Goal: Information Seeking & Learning: Check status

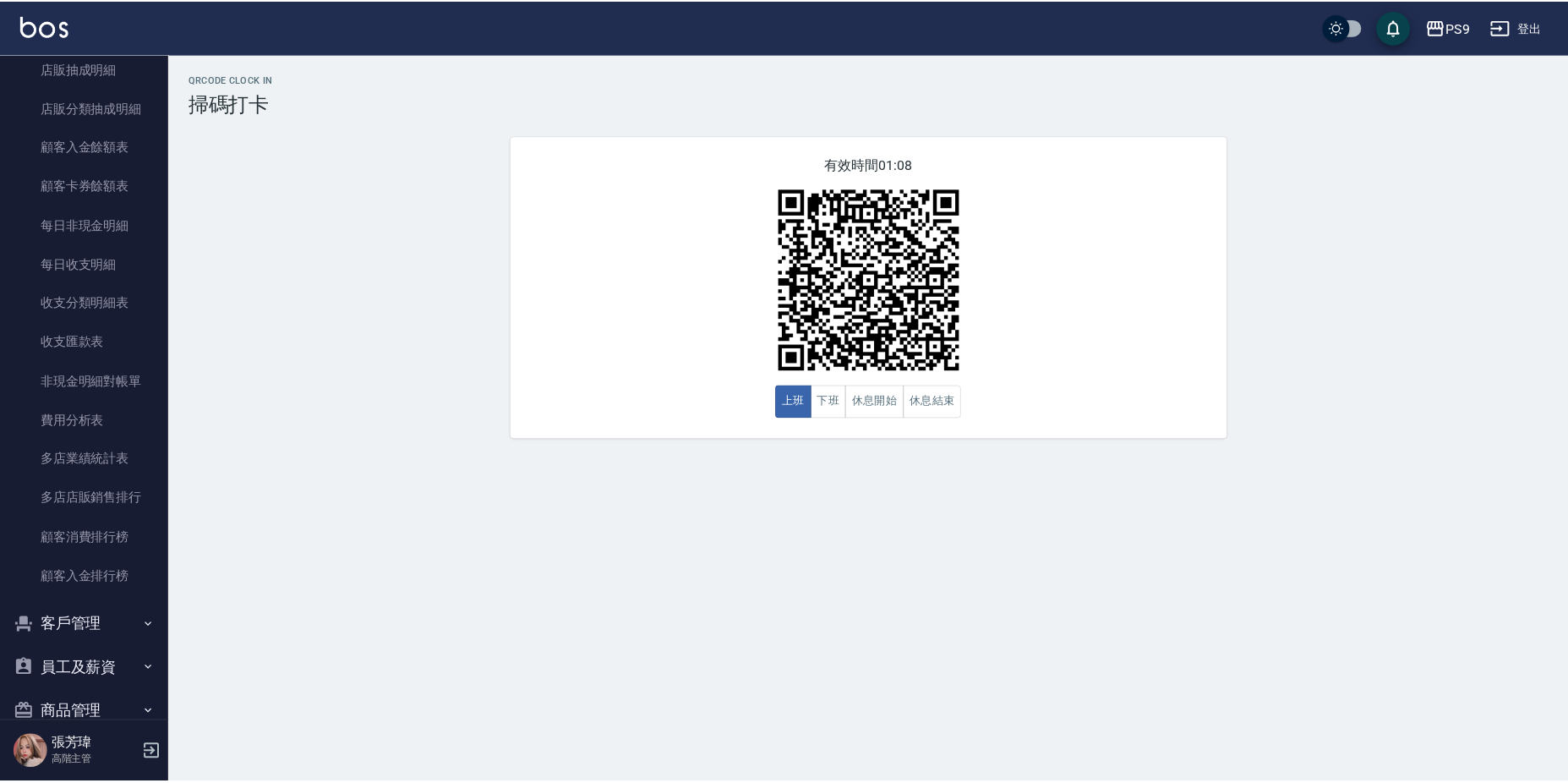
scroll to position [1847, 0]
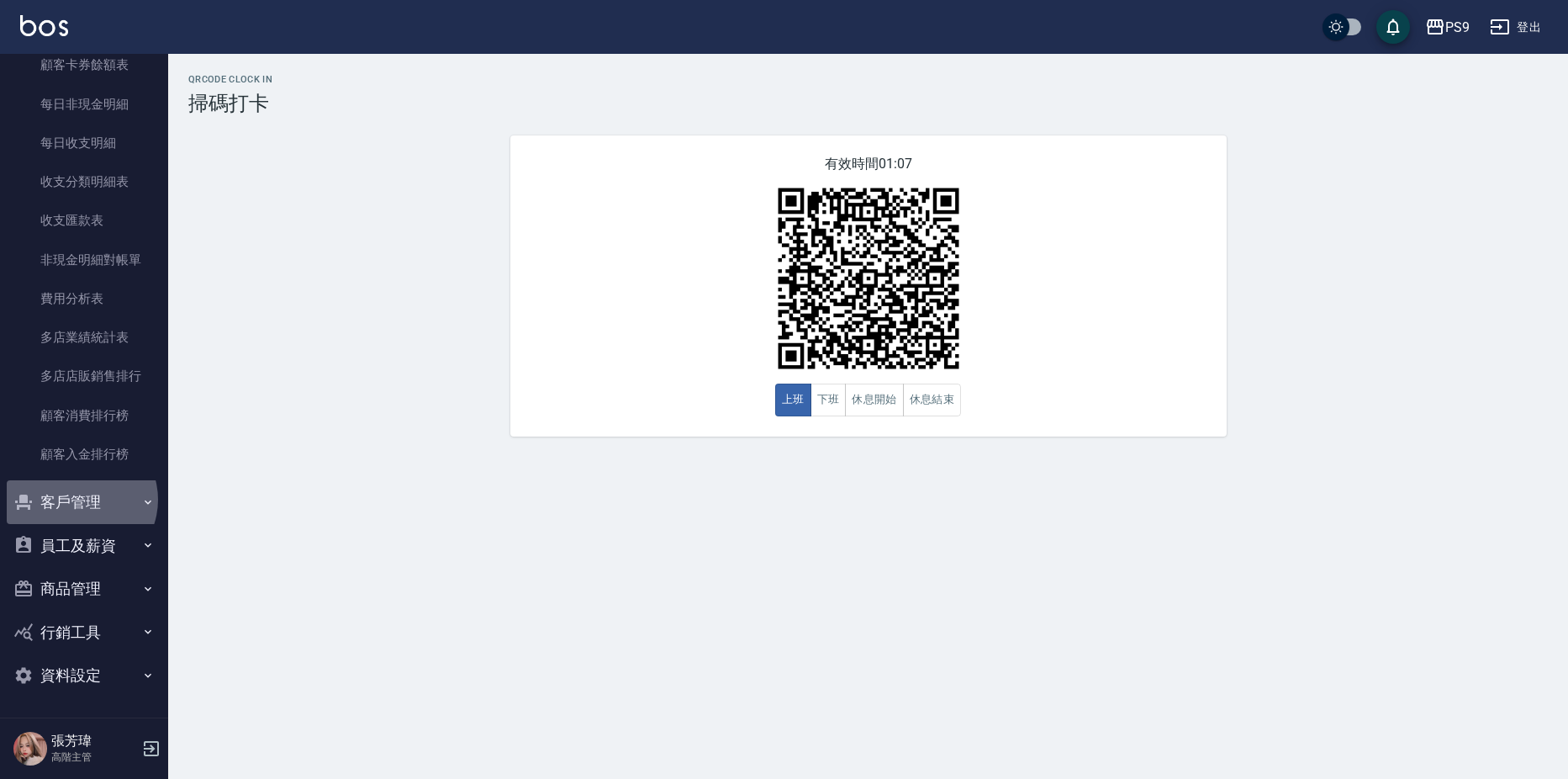
click at [76, 499] on button "客戶管理" at bounding box center [84, 502] width 155 height 43
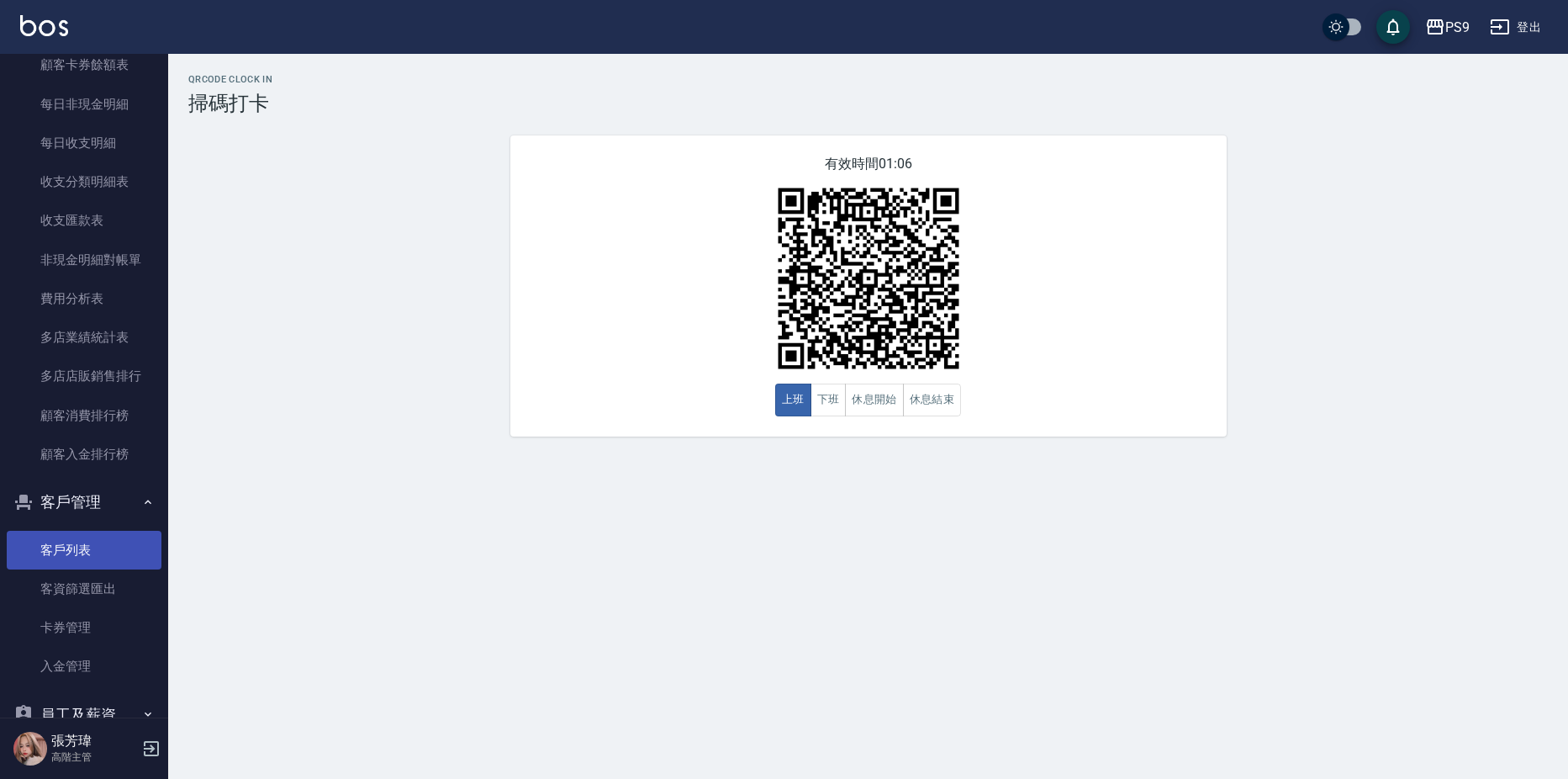
click at [99, 565] on link "客戶列表" at bounding box center [84, 549] width 155 height 38
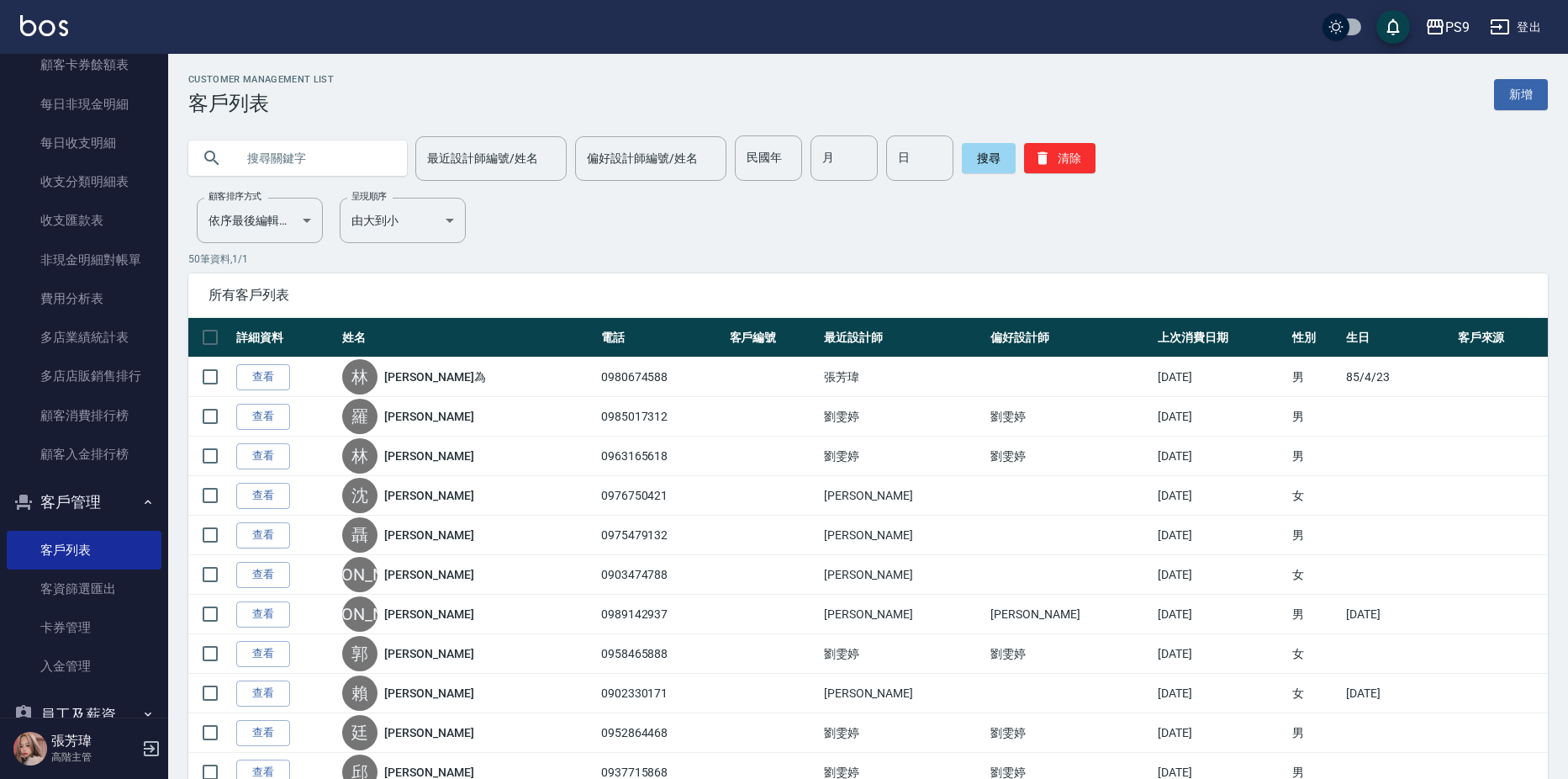
drag, startPoint x: 332, startPoint y: 164, endPoint x: 336, endPoint y: 151, distance: 13.6
click at [332, 161] on input "text" at bounding box center [314, 158] width 158 height 45
type input "X"
type input "[PERSON_NAME]"
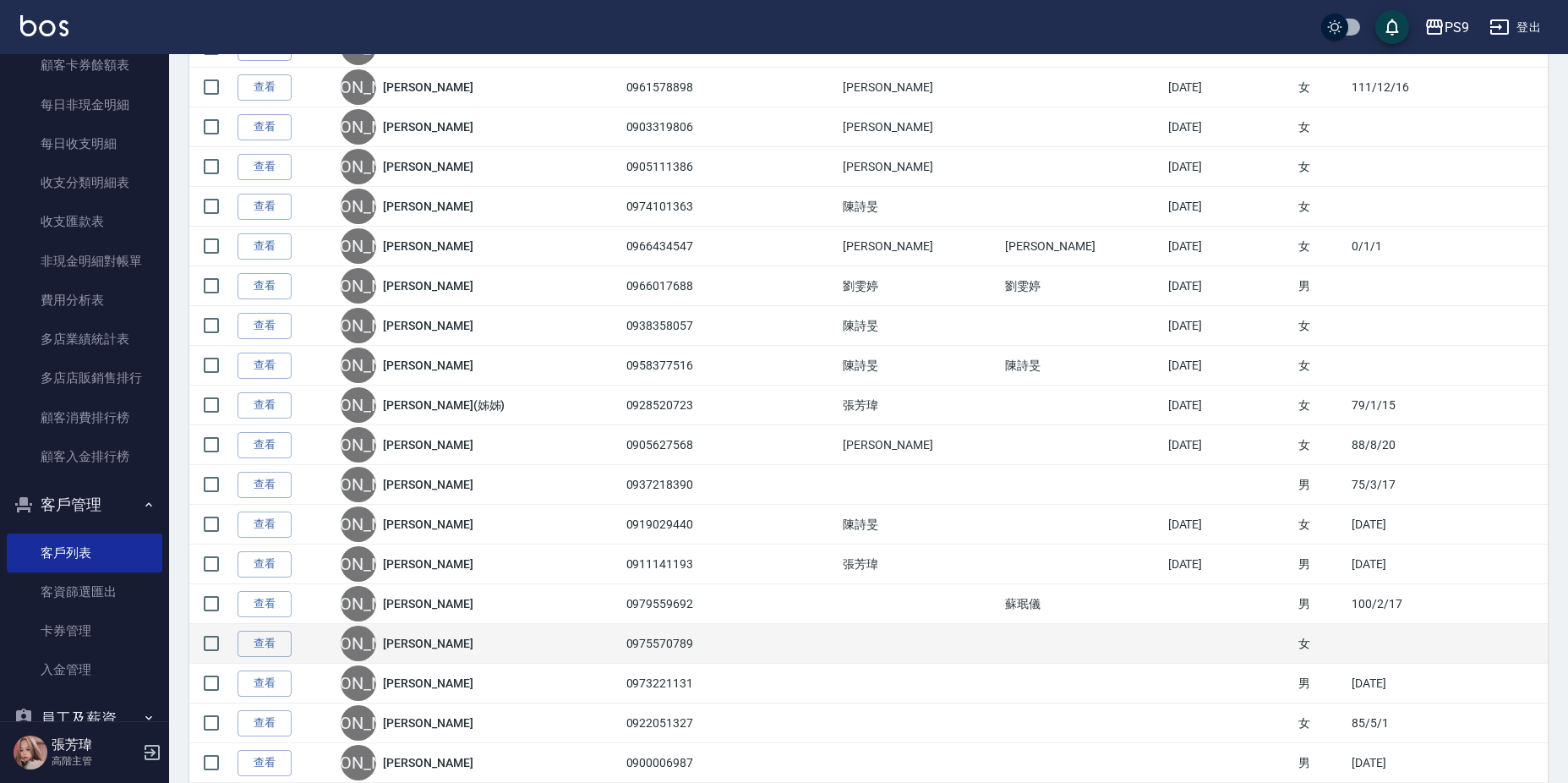
scroll to position [338, 0]
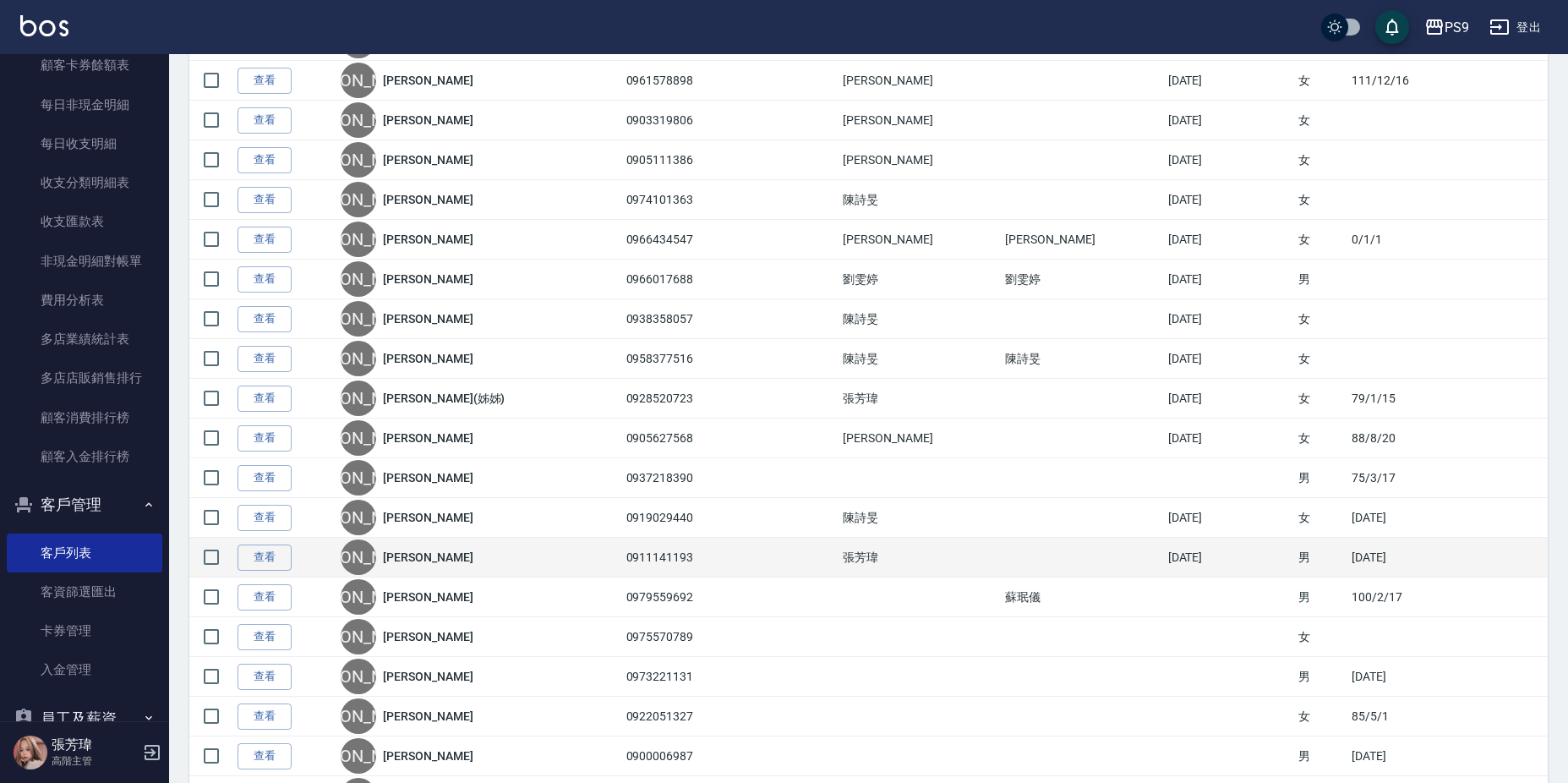
click at [434, 549] on link "[PERSON_NAME]" at bounding box center [428, 557] width 89 height 17
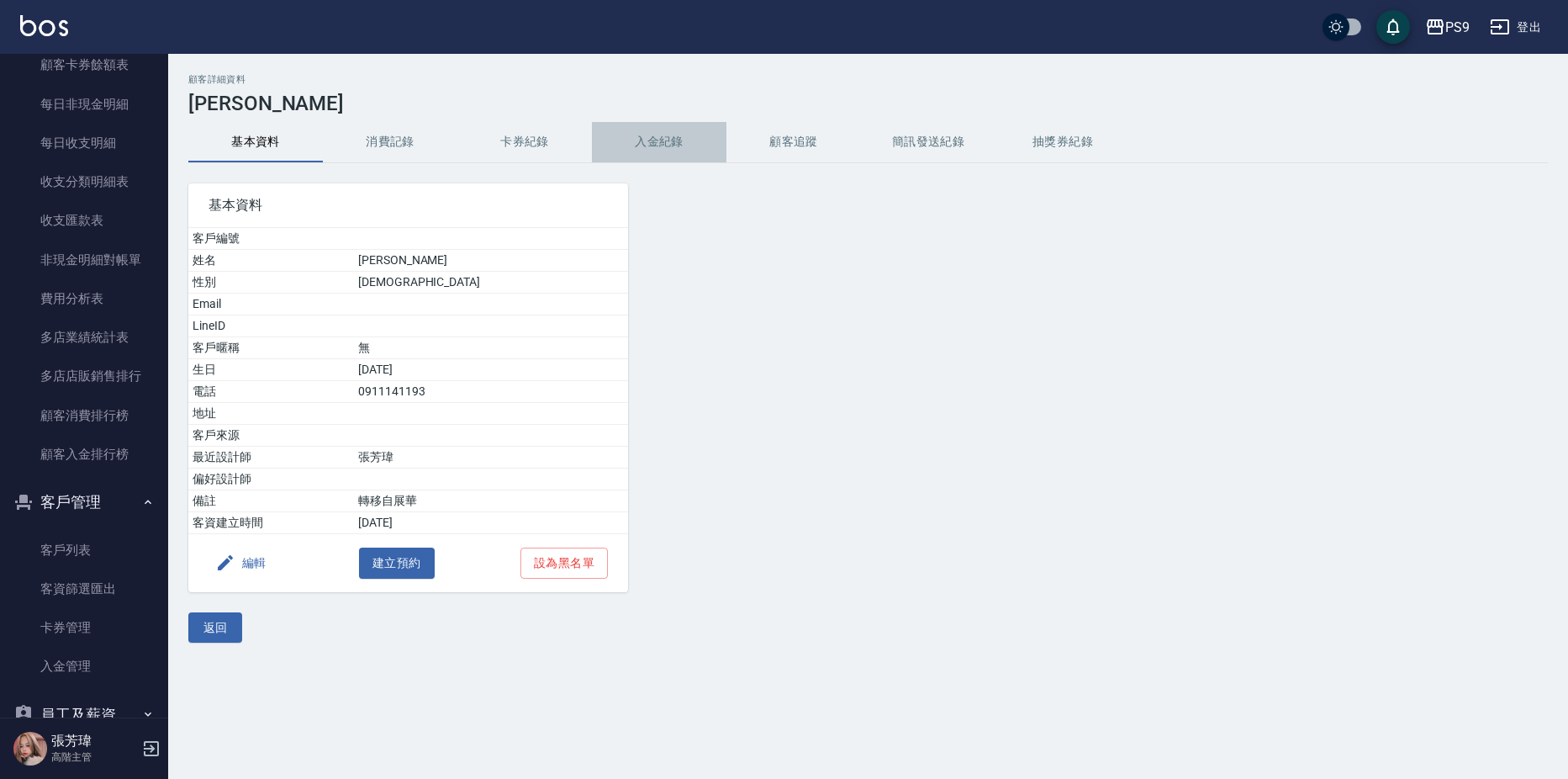
click at [633, 151] on button "入金紀錄" at bounding box center [659, 142] width 135 height 40
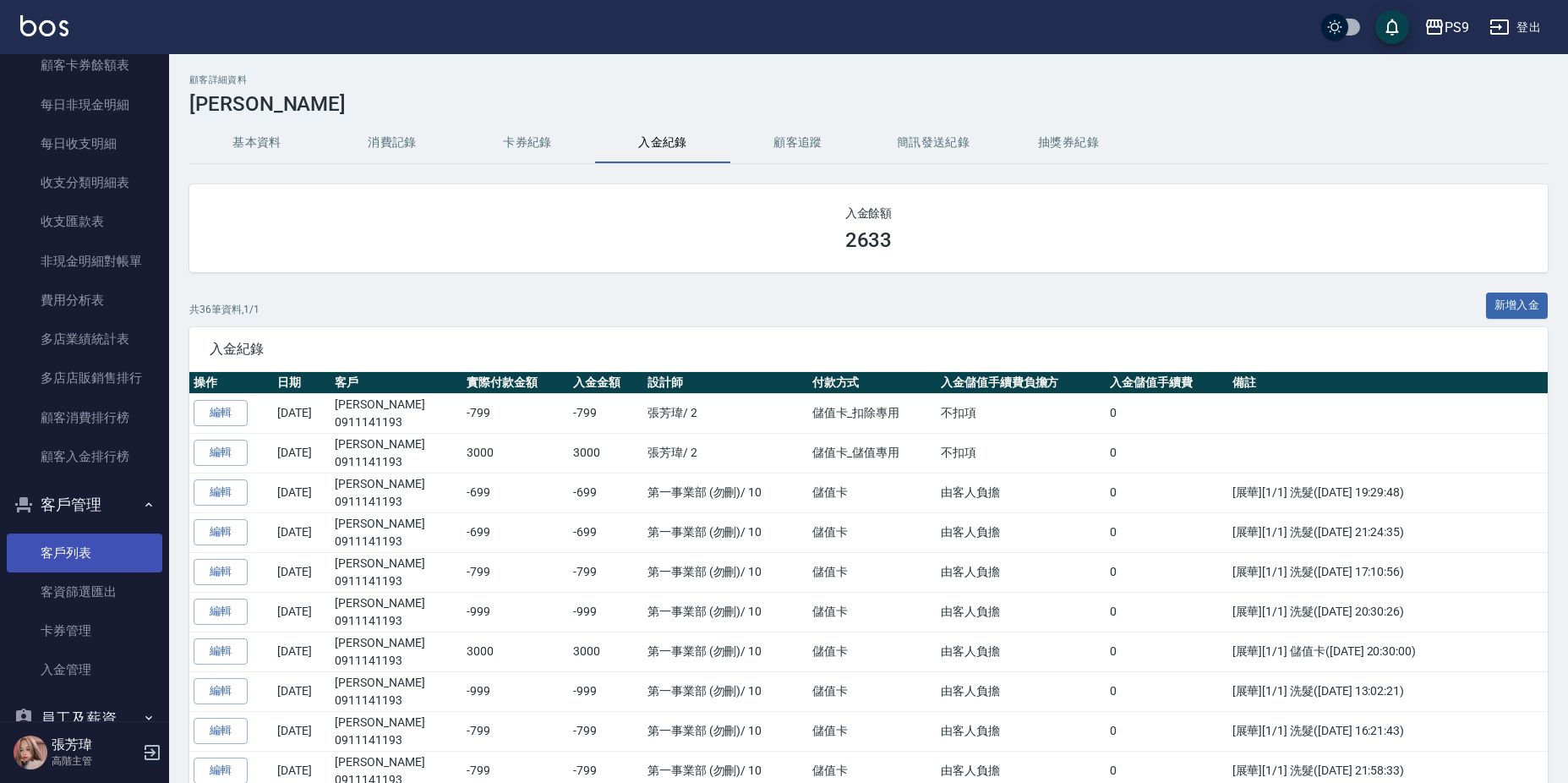
click at [90, 566] on link "客戶列表" at bounding box center [84, 552] width 156 height 39
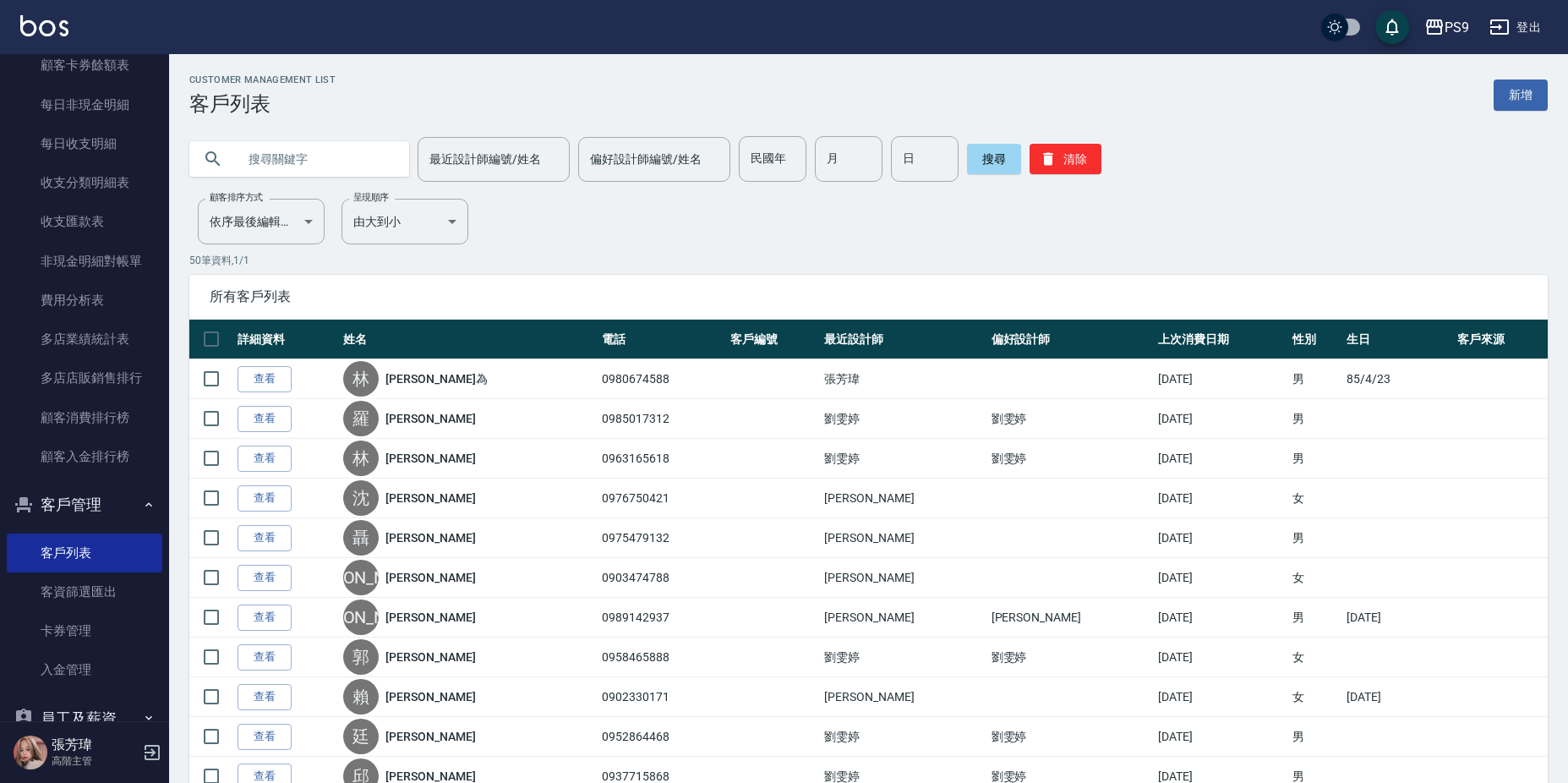
click at [278, 151] on input "text" at bounding box center [316, 159] width 158 height 46
type input "0905393033"
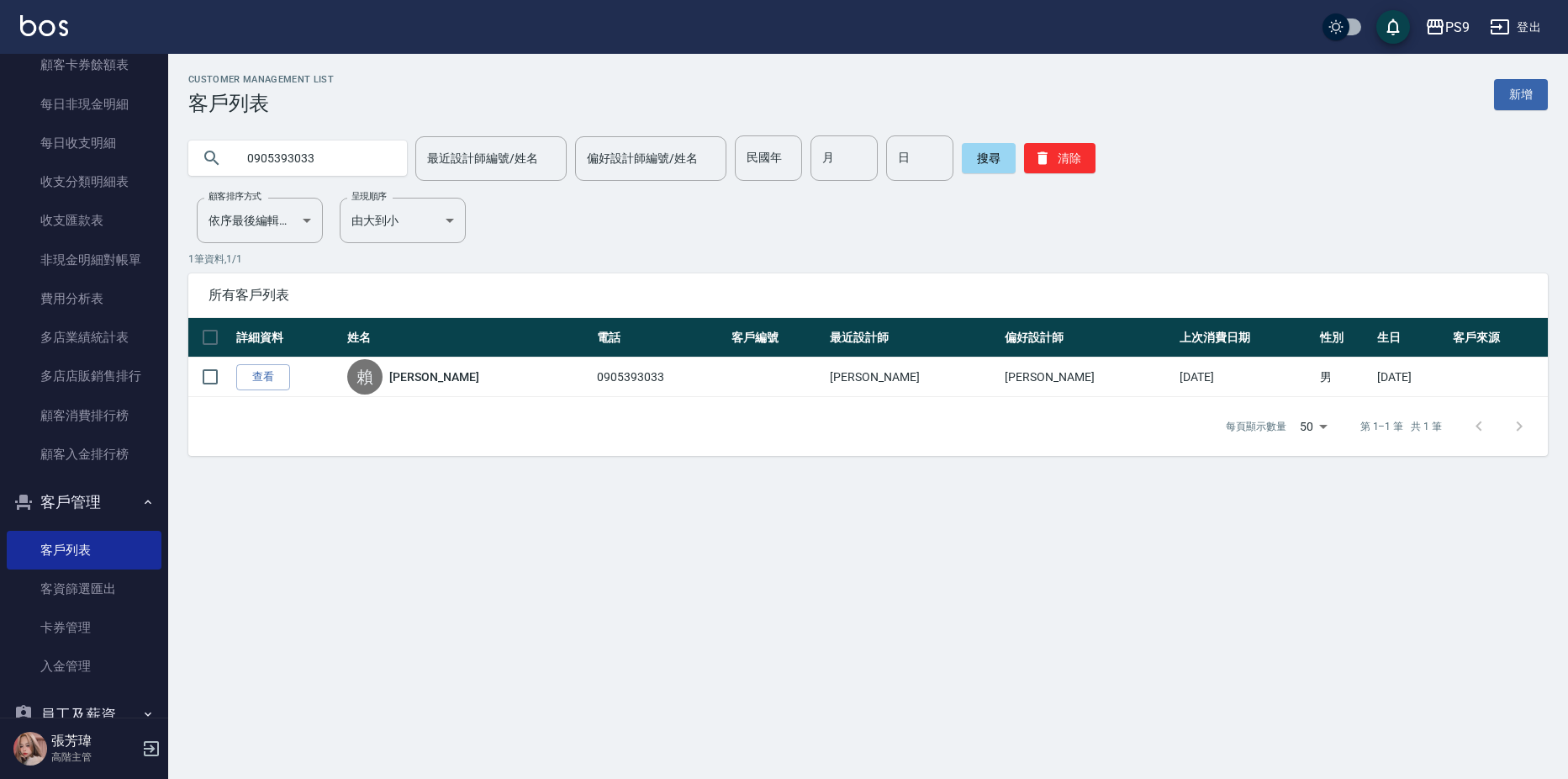
click at [433, 371] on link "[PERSON_NAME]" at bounding box center [434, 377] width 89 height 17
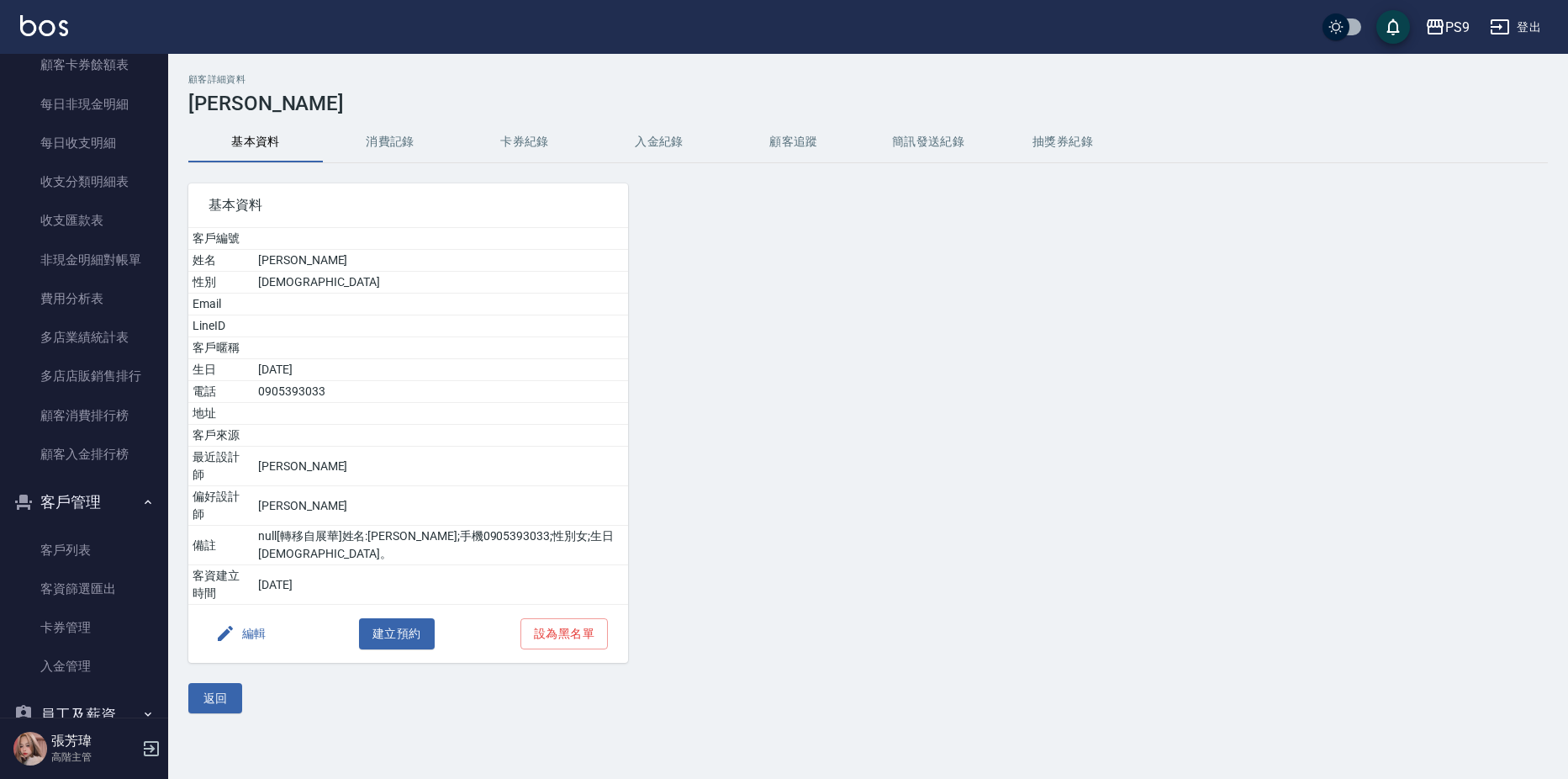
click at [678, 141] on button "入金紀錄" at bounding box center [659, 142] width 135 height 40
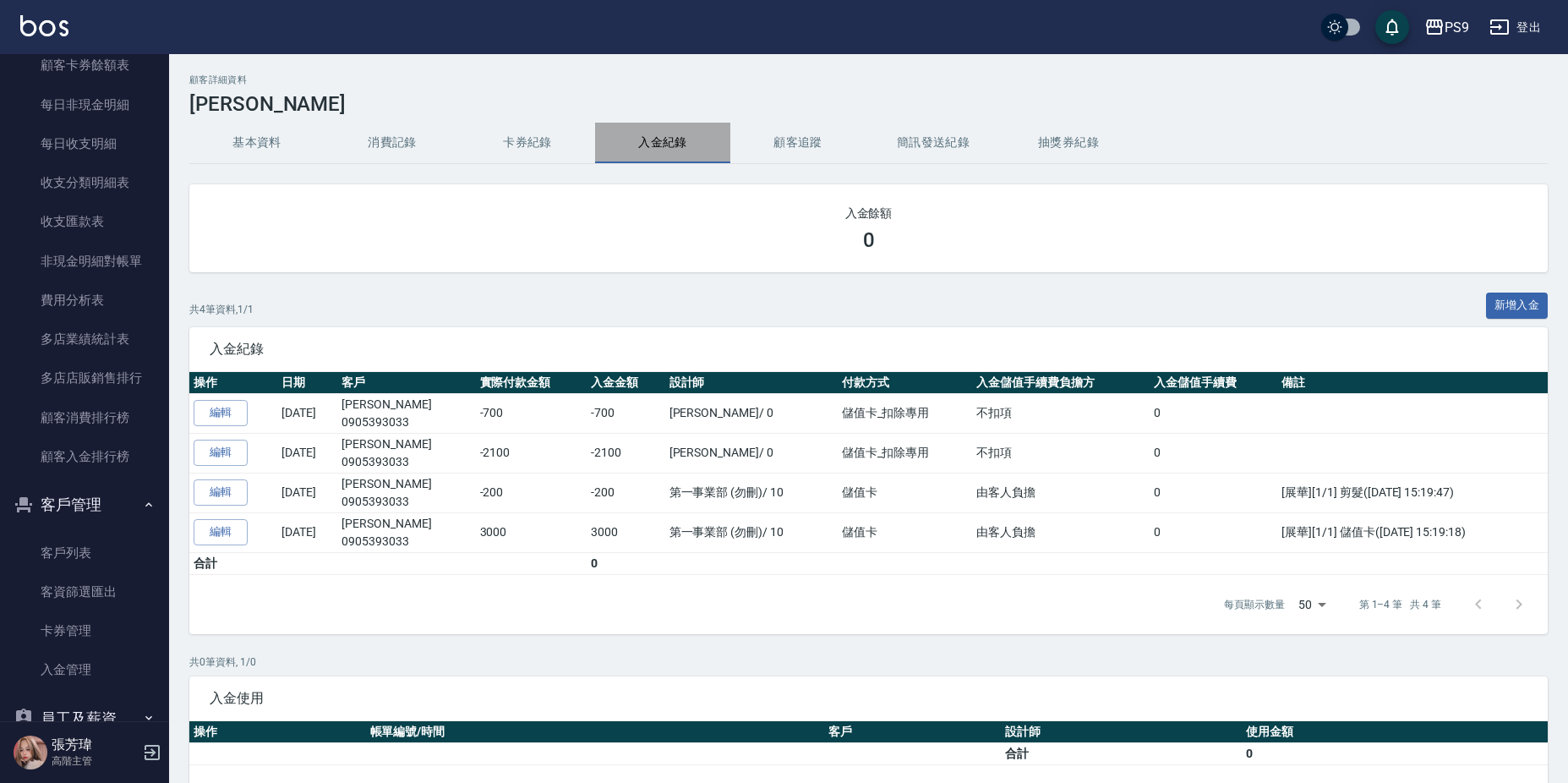
click at [665, 135] on button "入金紀錄" at bounding box center [663, 143] width 136 height 41
click at [101, 556] on link "客戶列表" at bounding box center [84, 552] width 156 height 39
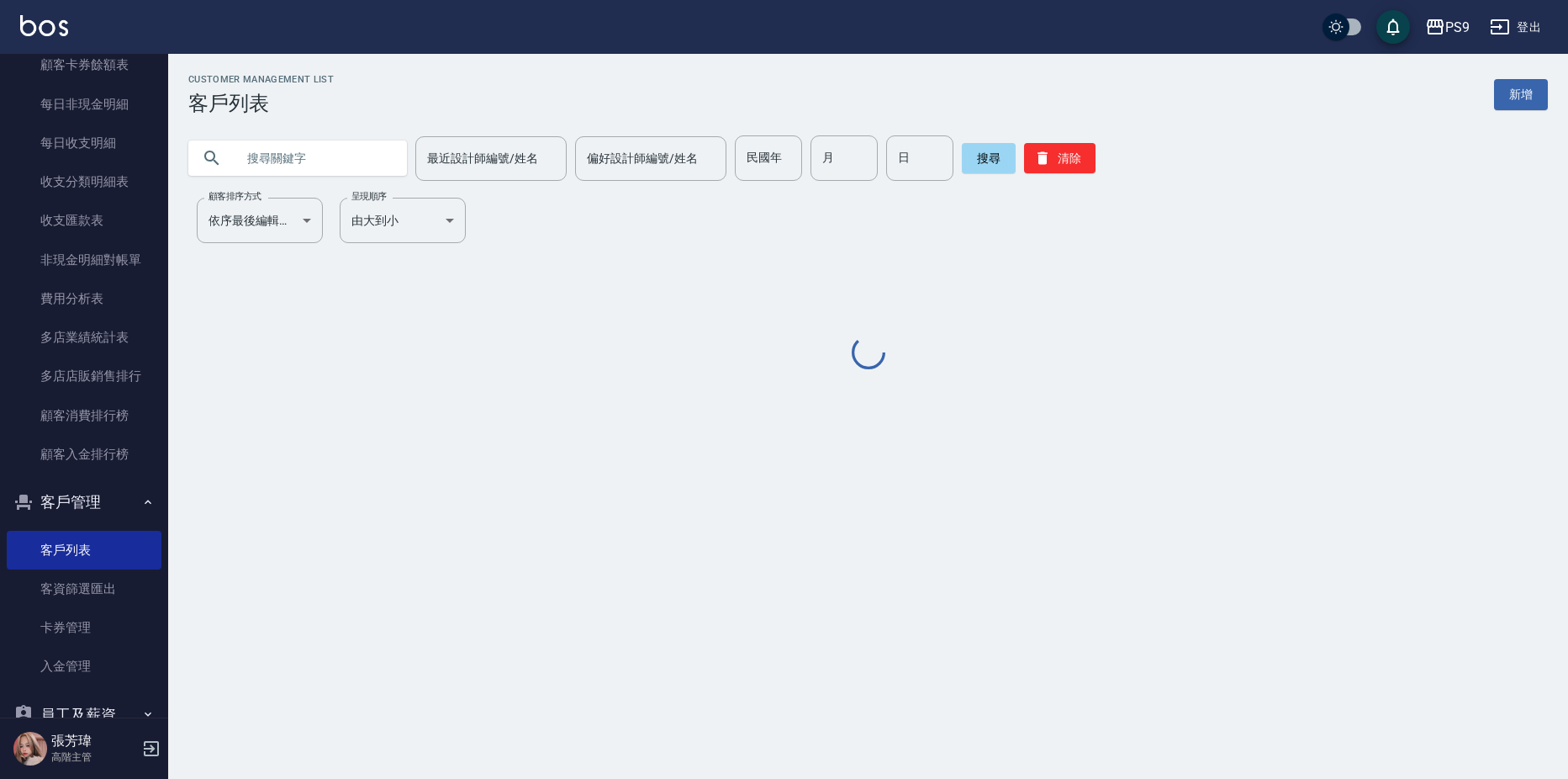
click at [269, 158] on input "text" at bounding box center [314, 158] width 158 height 45
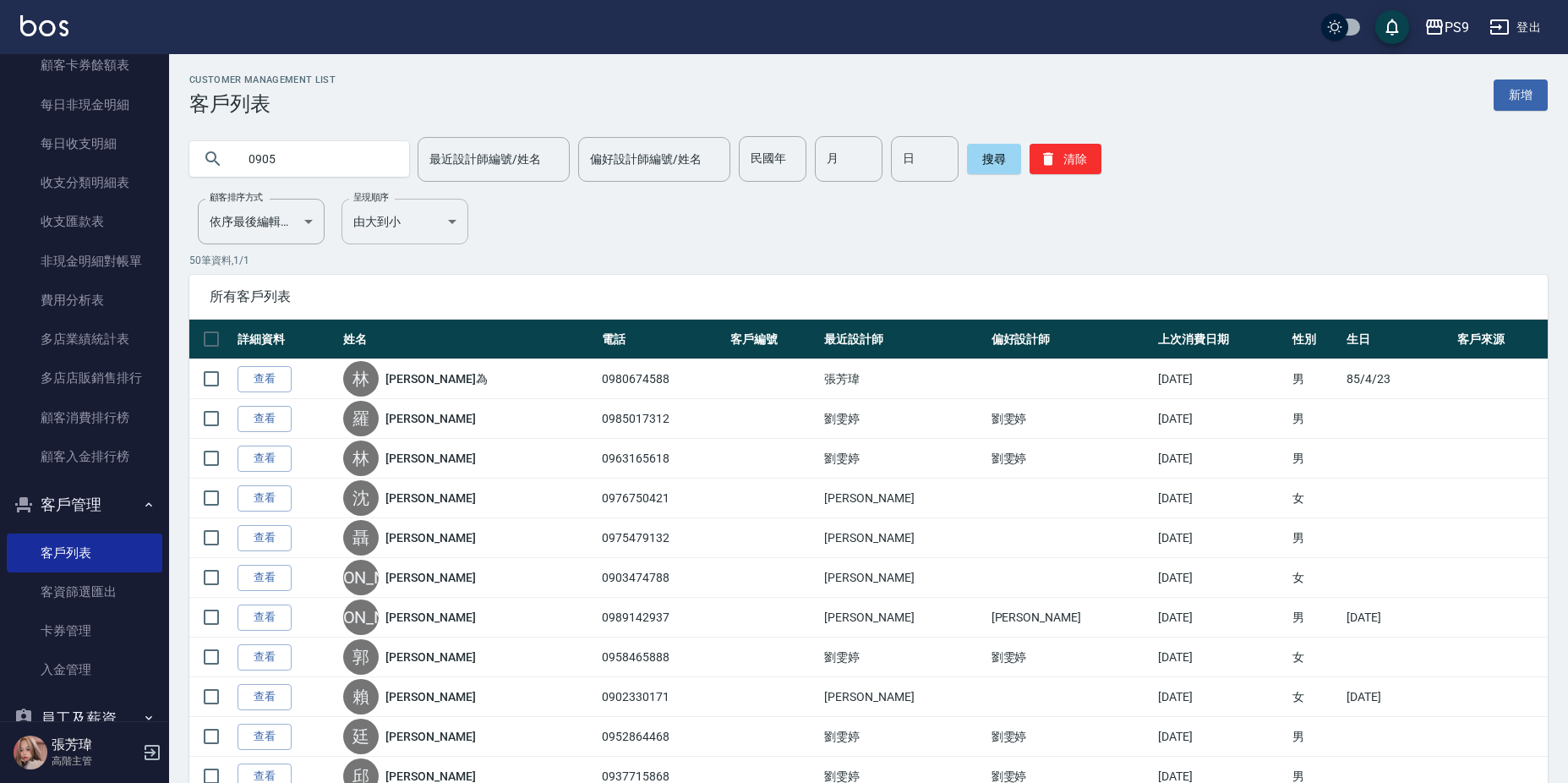
type input "0905"
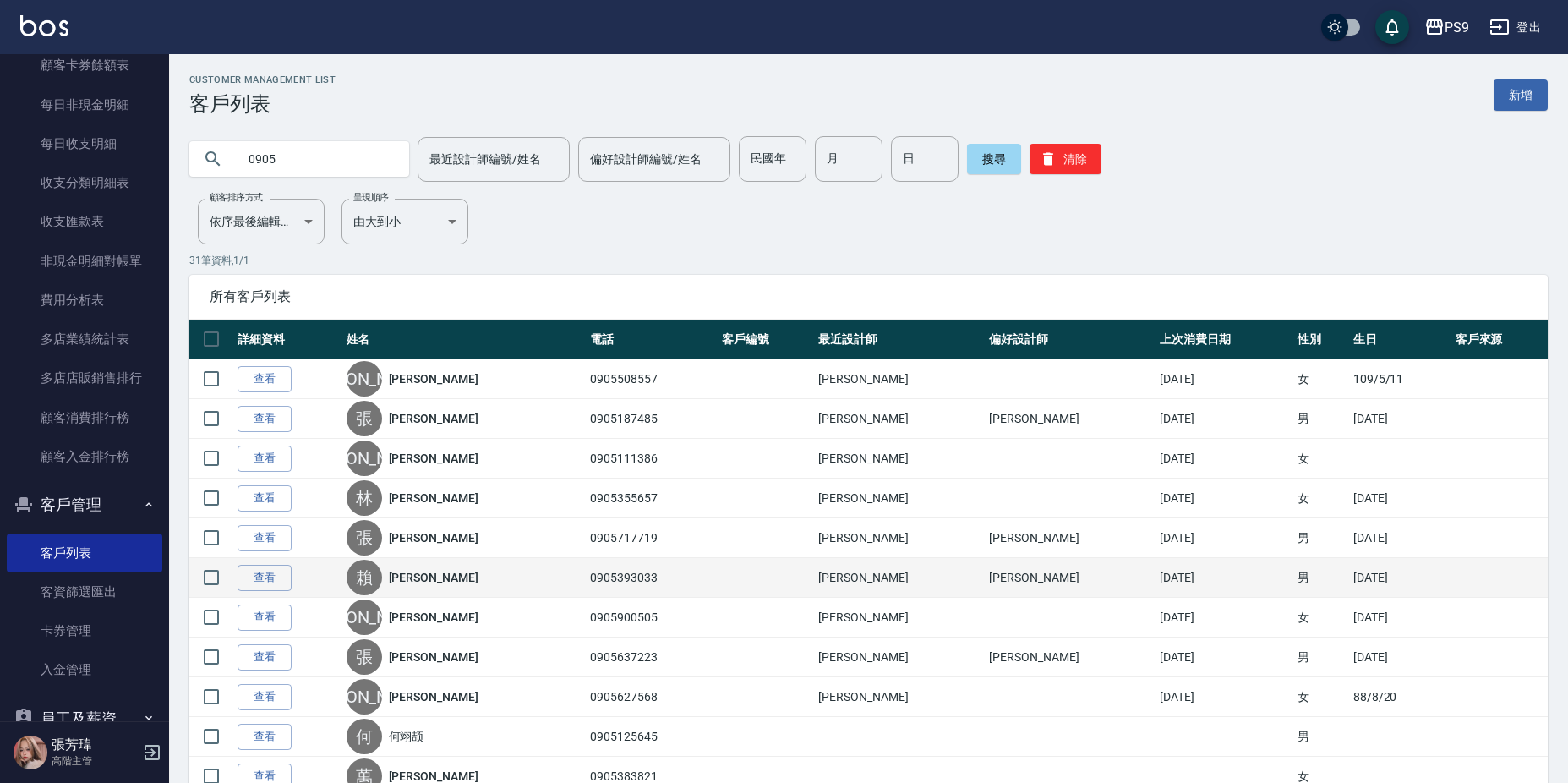
click at [426, 585] on link "[PERSON_NAME]" at bounding box center [433, 577] width 89 height 17
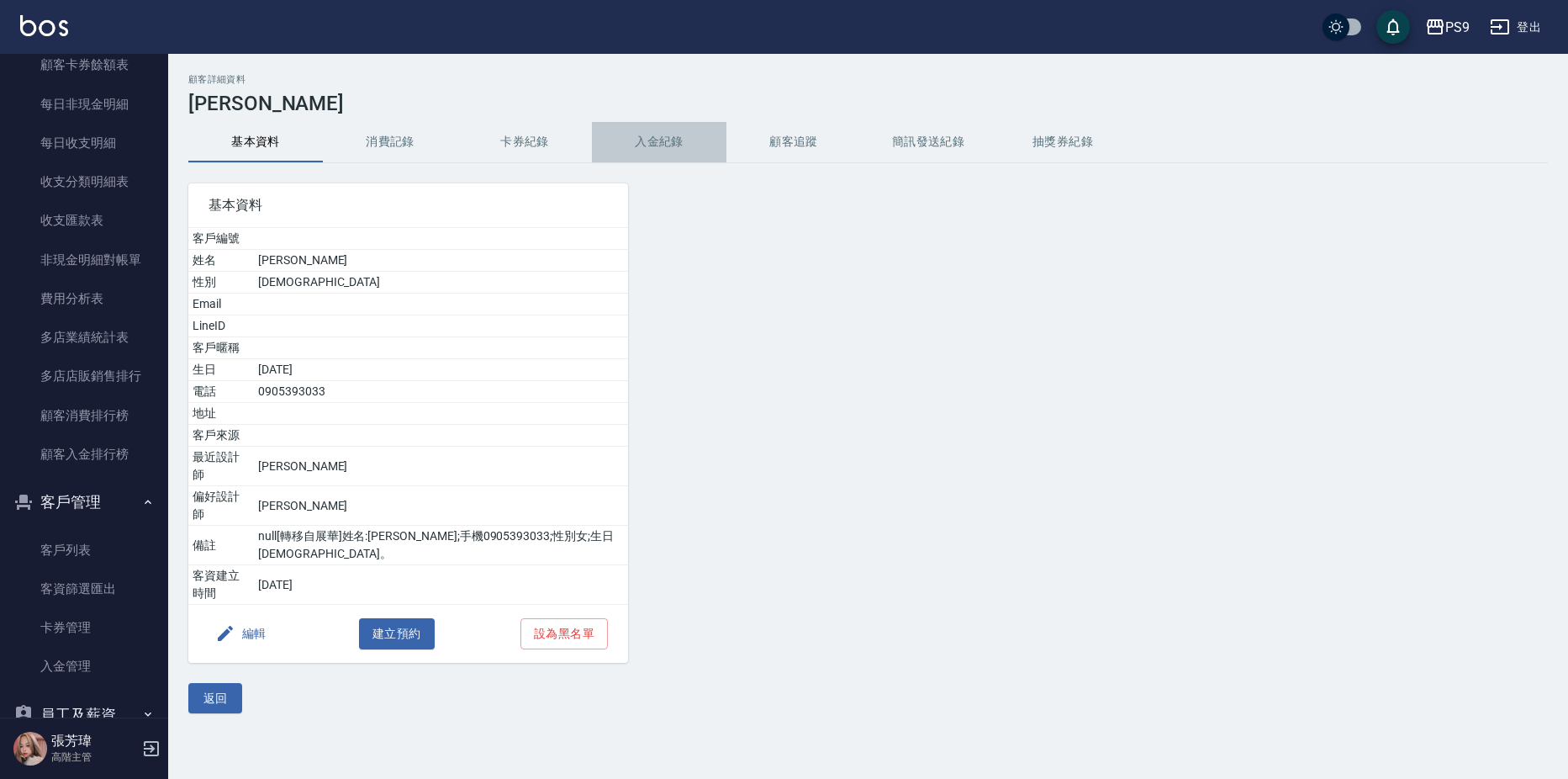
click at [659, 135] on button "入金紀錄" at bounding box center [659, 142] width 135 height 40
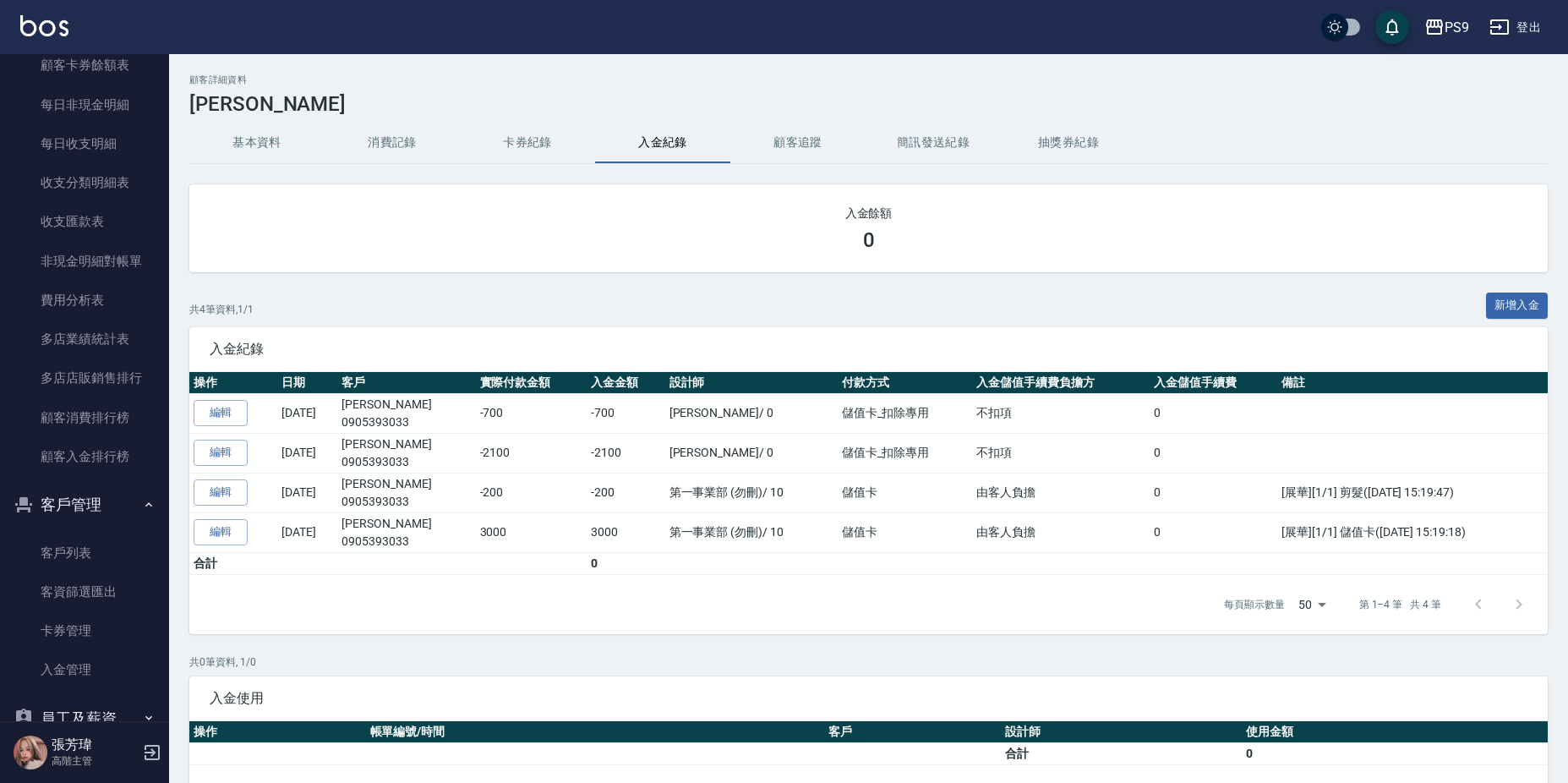
click at [852, 197] on div "入金餘額 0" at bounding box center [868, 228] width 1358 height 88
click at [799, 220] on h2 "入金餘額" at bounding box center [869, 212] width 1317 height 17
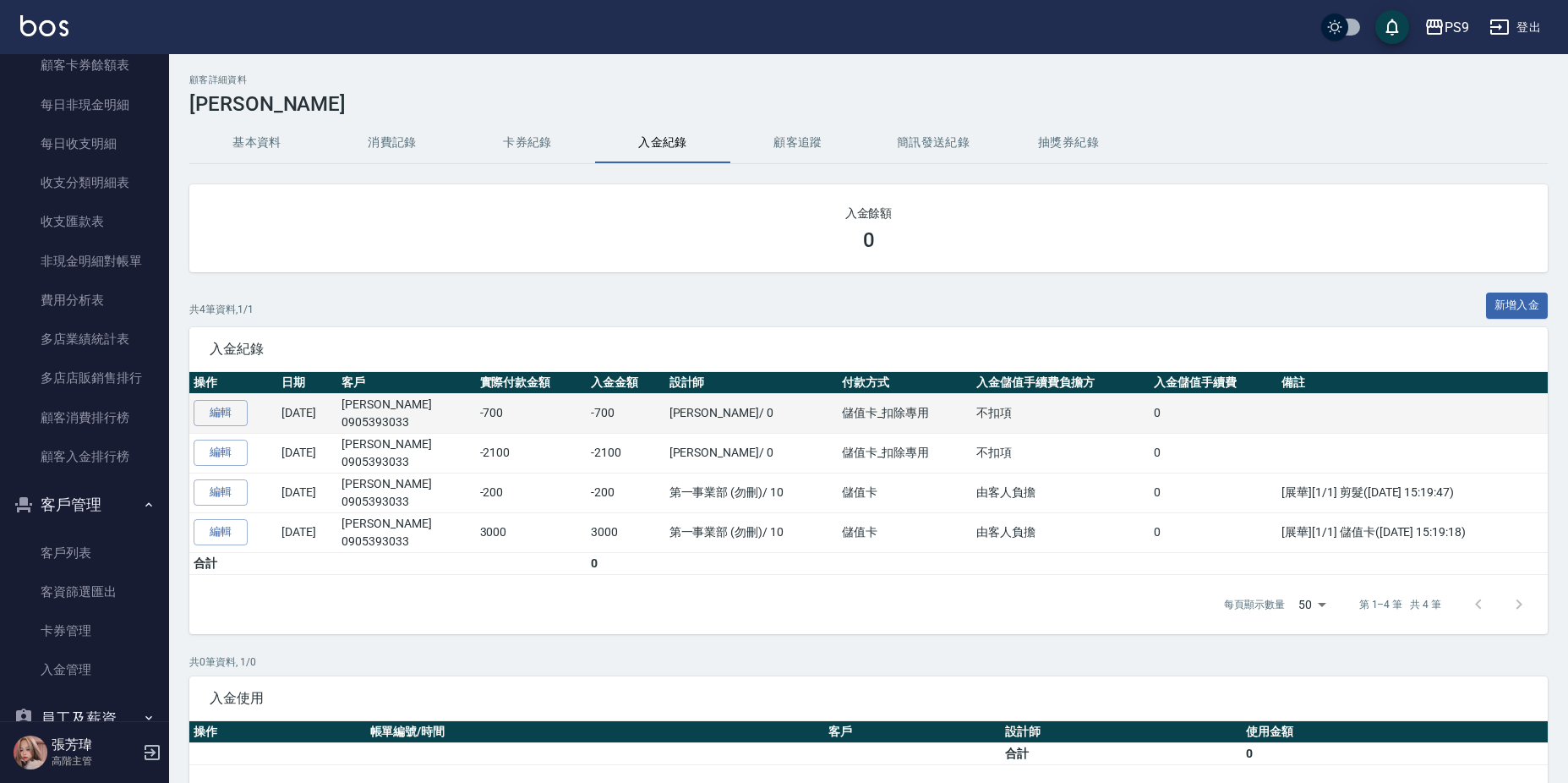
click at [601, 413] on td "-700" at bounding box center [625, 413] width 77 height 40
